Goal: Transaction & Acquisition: Download file/media

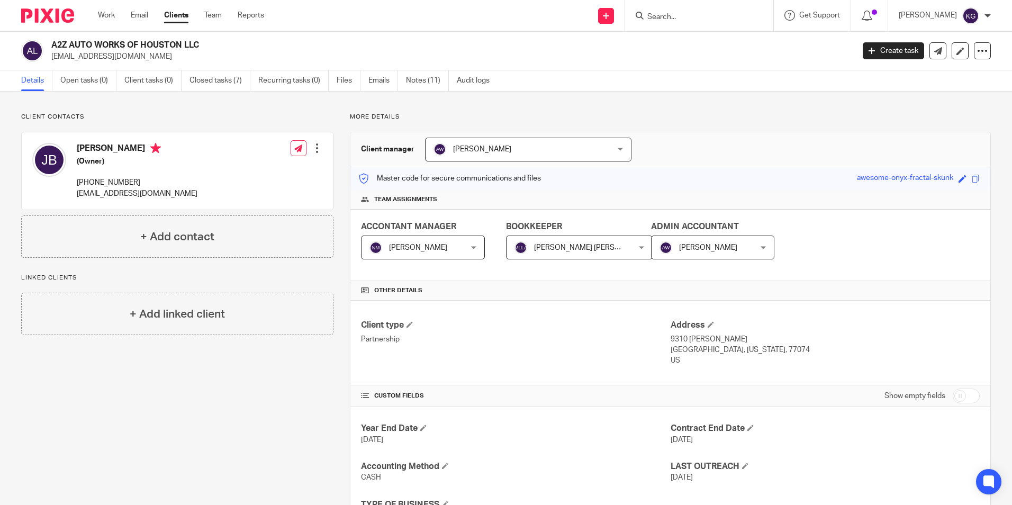
click at [690, 10] on form at bounding box center [702, 15] width 113 height 13
click at [674, 16] on input "Search" at bounding box center [693, 18] width 95 height 10
type input "av"
click at [710, 43] on link at bounding box center [722, 45] width 157 height 24
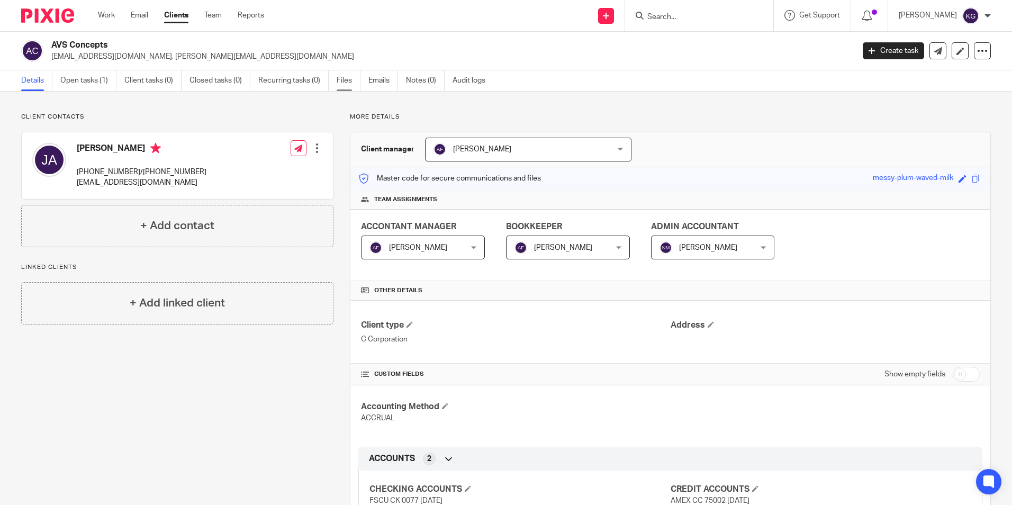
click at [355, 85] on link "Files" at bounding box center [349, 80] width 24 height 21
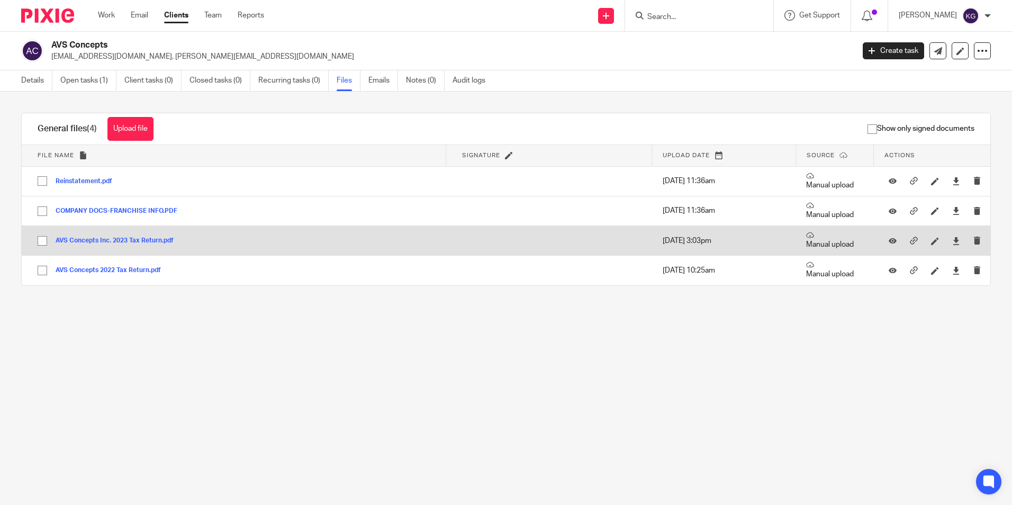
click at [127, 241] on button "AVS Concepts Inc. 2023 Tax Return.pdf" at bounding box center [119, 240] width 126 height 7
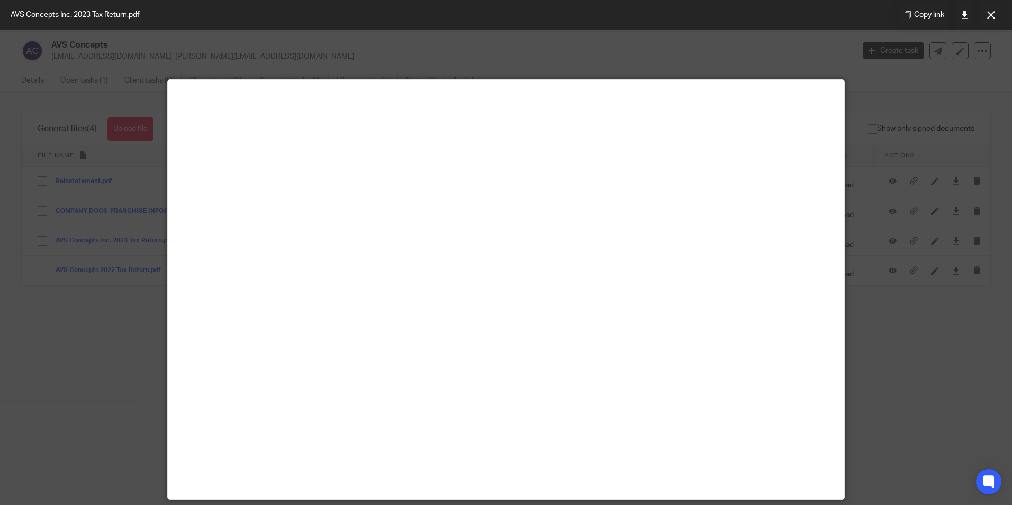
click at [890, 204] on div at bounding box center [506, 252] width 1012 height 505
click at [992, 20] on button at bounding box center [990, 14] width 21 height 21
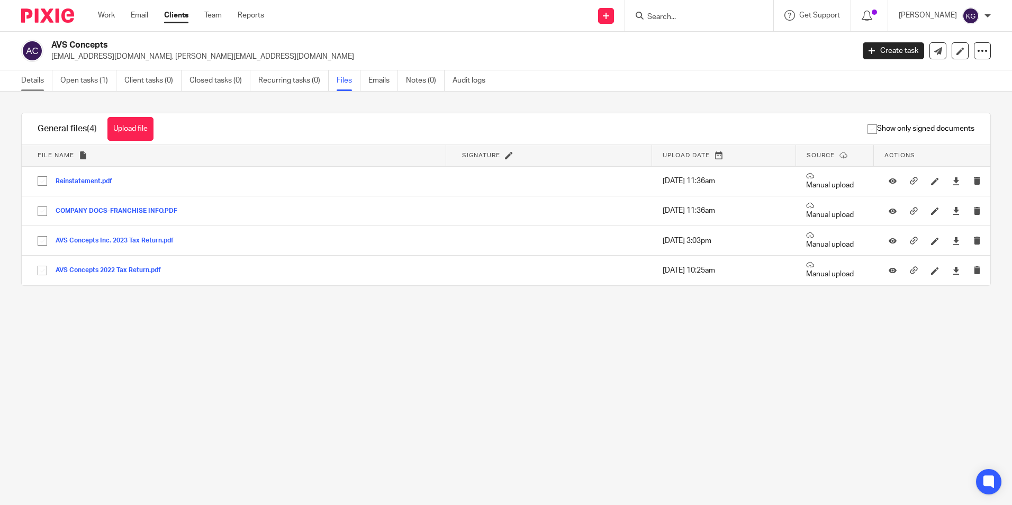
click at [33, 82] on link "Details" at bounding box center [36, 80] width 31 height 21
